Goal: Information Seeking & Learning: Check status

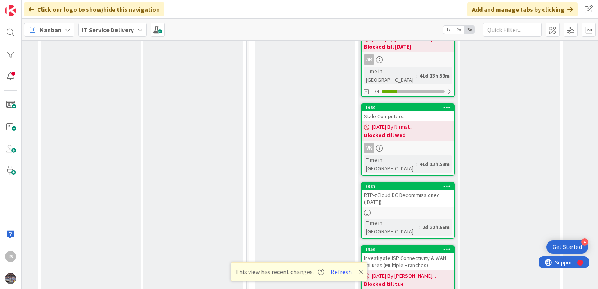
scroll to position [1108, 294]
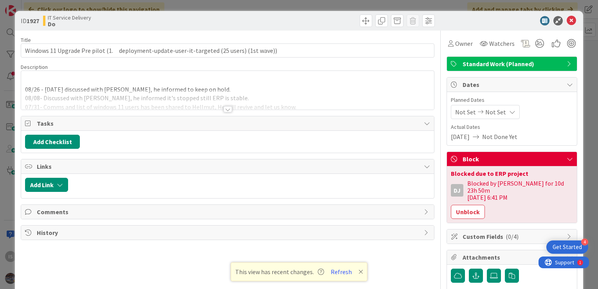
click at [25, 90] on div at bounding box center [227, 100] width 413 height 20
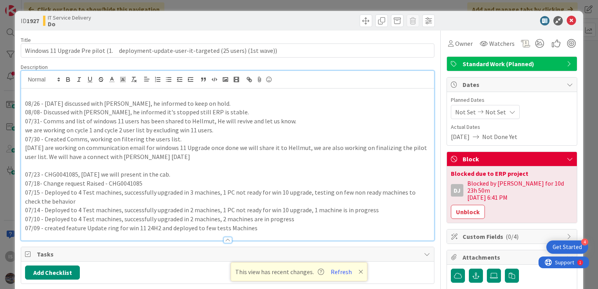
click at [26, 100] on p "08/26 - [DATE] discussed with [PERSON_NAME], he informed to keep on hold." at bounding box center [227, 103] width 405 height 9
click at [32, 103] on p "08/808/26 - [DATE] discussed with [PERSON_NAME], he informed to keep on hold." at bounding box center [227, 103] width 405 height 9
click at [38, 103] on p "09/808/26 - [DATE] discussed with [PERSON_NAME], he informed to keep on hold." at bounding box center [227, 103] width 405 height 9
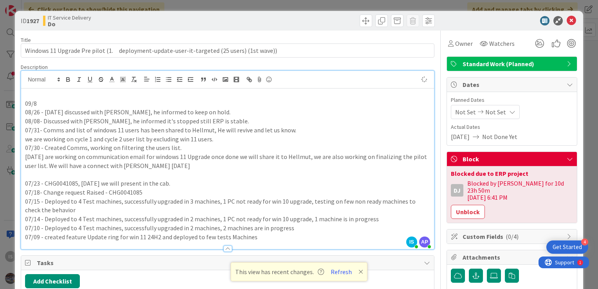
click at [39, 103] on p "09/8" at bounding box center [227, 103] width 405 height 9
click at [566, 20] on icon at bounding box center [570, 20] width 9 height 9
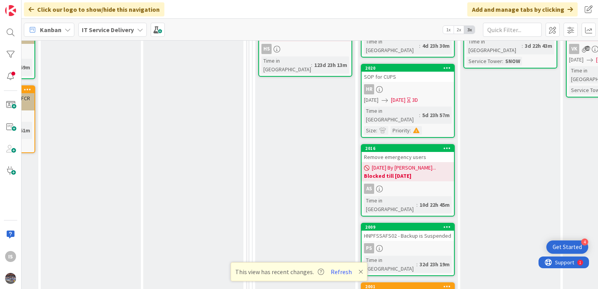
scroll to position [461, 294]
